Goal: Task Accomplishment & Management: Manage account settings

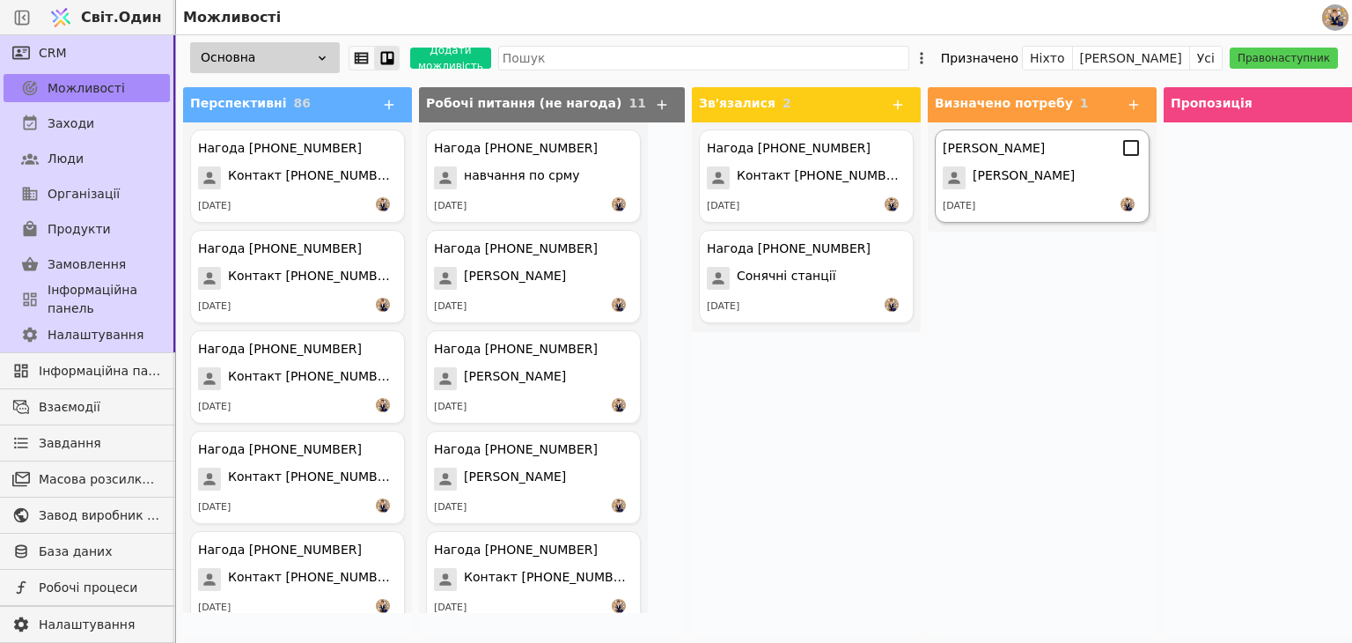
drag, startPoint x: 1219, startPoint y: 233, endPoint x: 1065, endPoint y: 174, distance: 165.0
click at [1216, 233] on div at bounding box center [1278, 378] width 229 height 513
